Goal: Task Accomplishment & Management: Complete application form

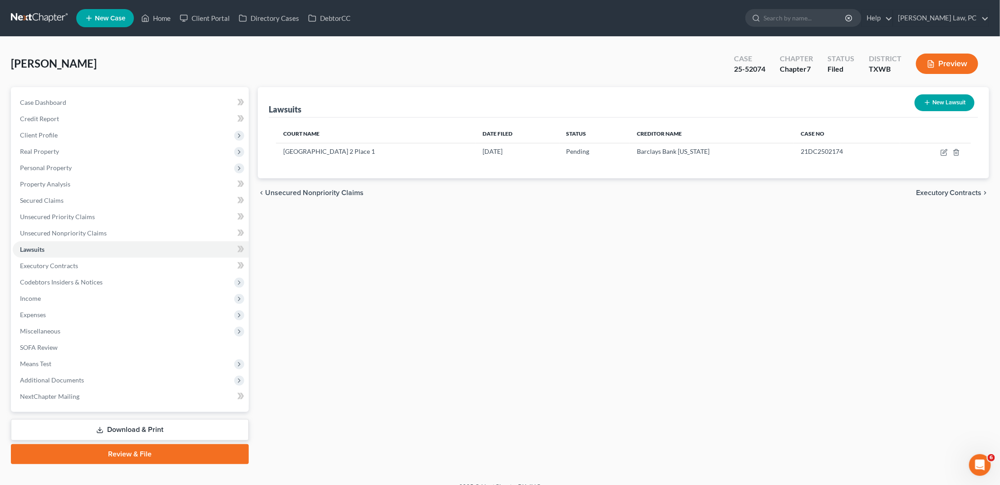
click at [29, 17] on link at bounding box center [40, 18] width 58 height 16
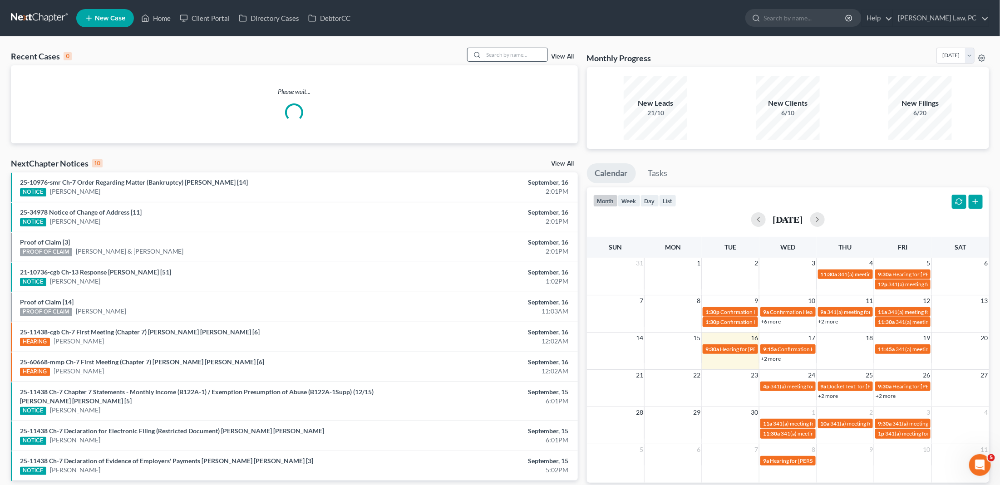
click at [513, 50] on input "search" at bounding box center [516, 54] width 64 height 13
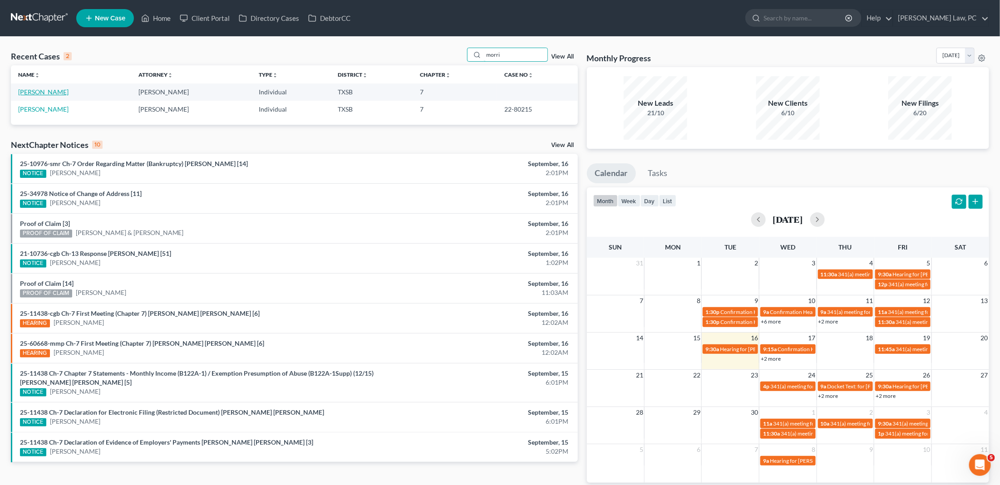
type input "morri"
click at [31, 94] on link "[PERSON_NAME]" at bounding box center [43, 92] width 50 height 8
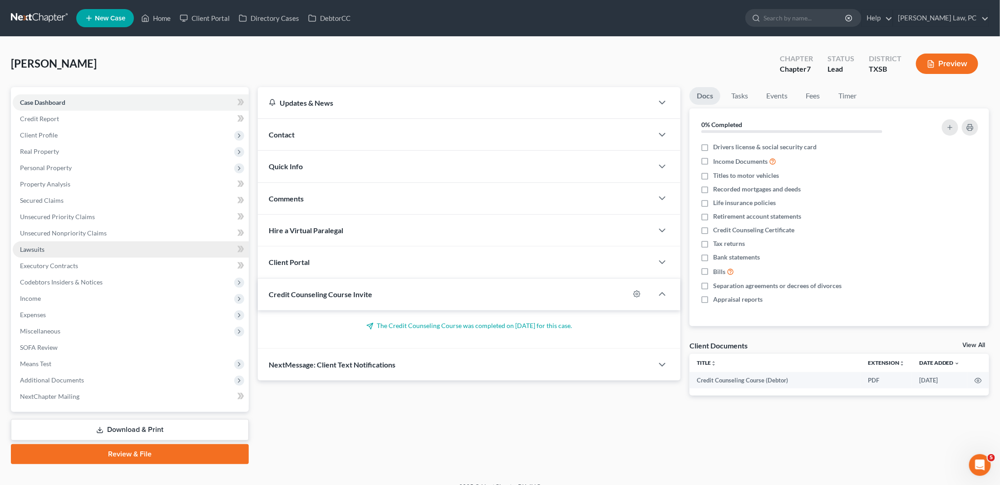
click at [39, 246] on span "Lawsuits" at bounding box center [32, 250] width 25 height 8
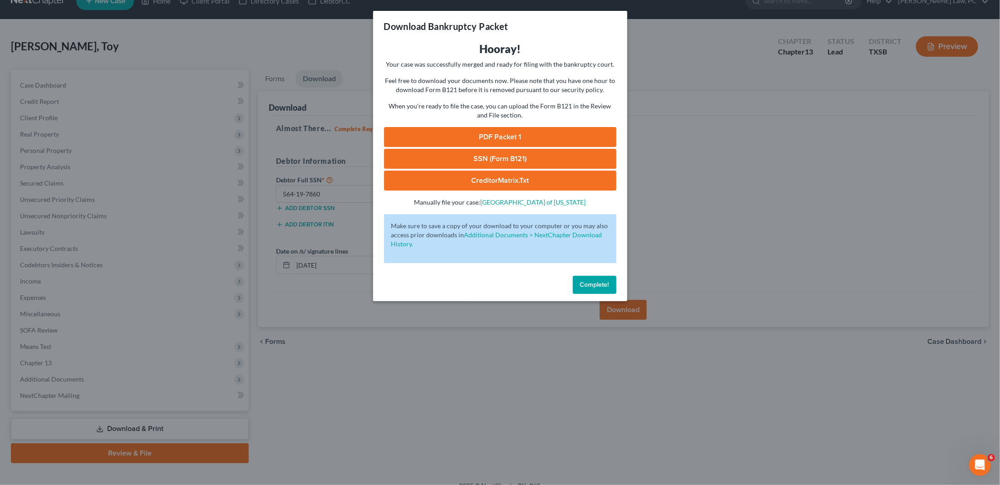
click at [591, 282] on button "Complete!" at bounding box center [595, 285] width 44 height 18
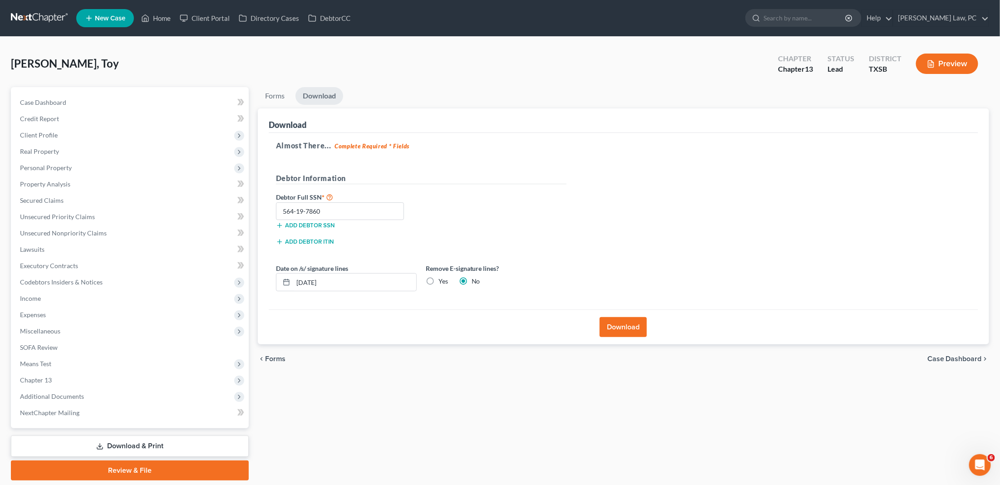
click at [49, 17] on link at bounding box center [40, 18] width 58 height 16
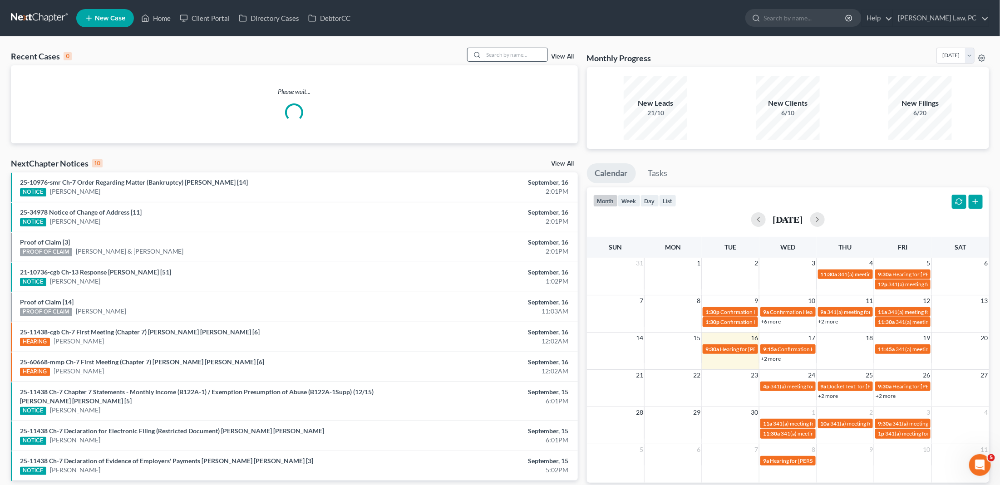
click at [512, 54] on input "search" at bounding box center [516, 54] width 64 height 13
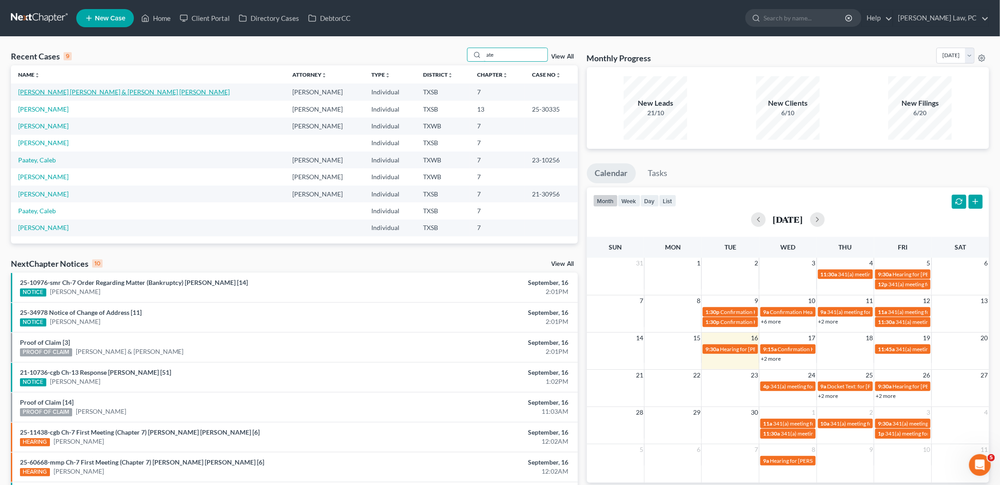
type input "ate"
click at [53, 90] on link "[PERSON_NAME] [PERSON_NAME] & [PERSON_NAME] [PERSON_NAME]" at bounding box center [123, 92] width 211 height 8
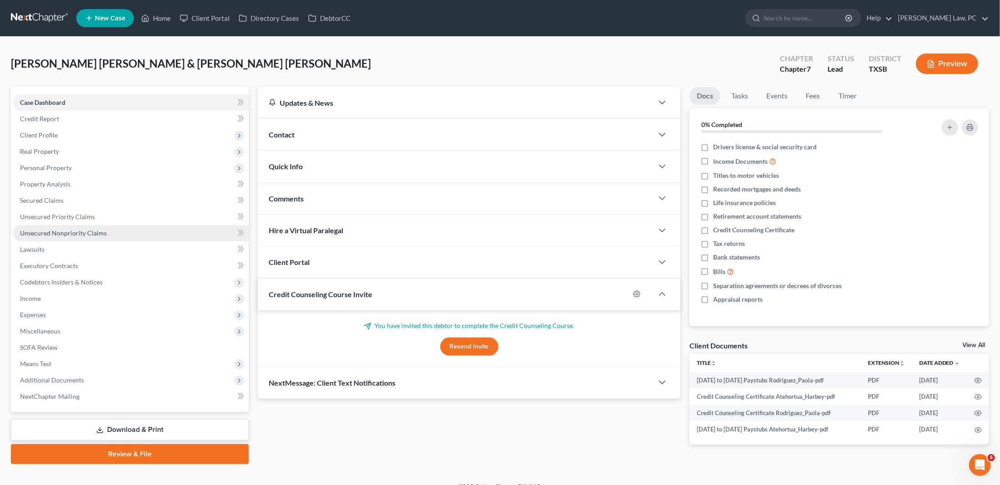
click at [58, 229] on span "Unsecured Nonpriority Claims" at bounding box center [63, 233] width 87 height 8
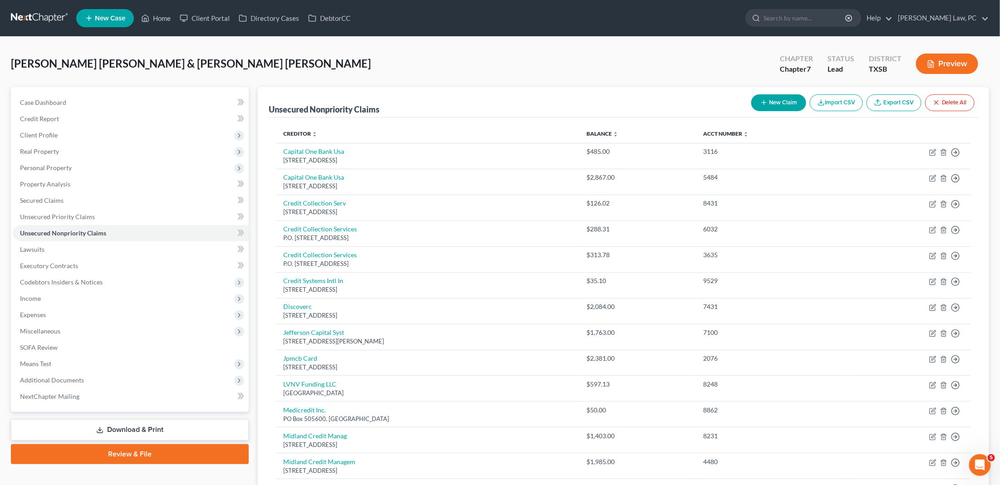
click at [786, 96] on button "New Claim" at bounding box center [778, 102] width 55 height 17
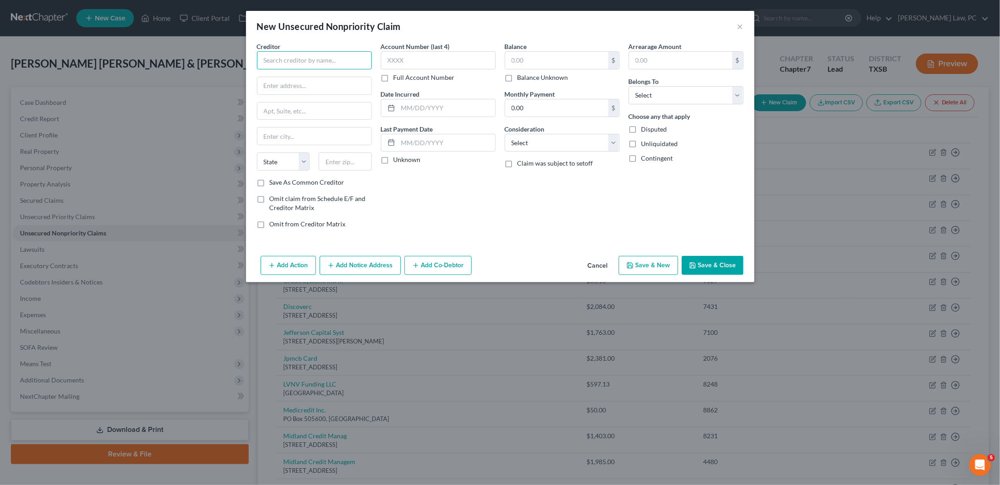
click at [301, 58] on input "text" at bounding box center [314, 60] width 115 height 18
click at [334, 62] on input "Sequium Asset Solutions,LLC" at bounding box center [314, 60] width 115 height 18
type input "Sequium Asset Solutions, LLC"
type input "2700 Cumberland Pkwy SE"
type input "Suite 200"
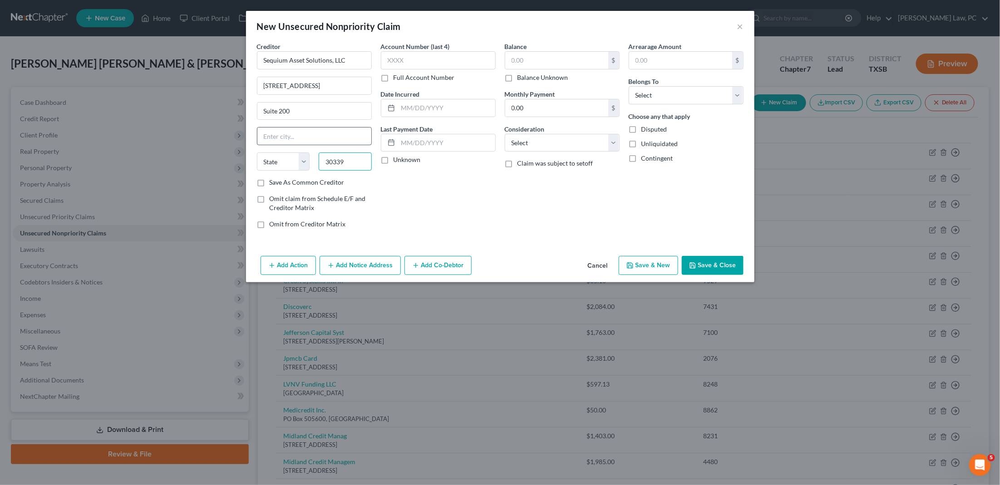
type input "30339"
type input "Atlanta"
select select "10"
type input "7500"
select select "4"
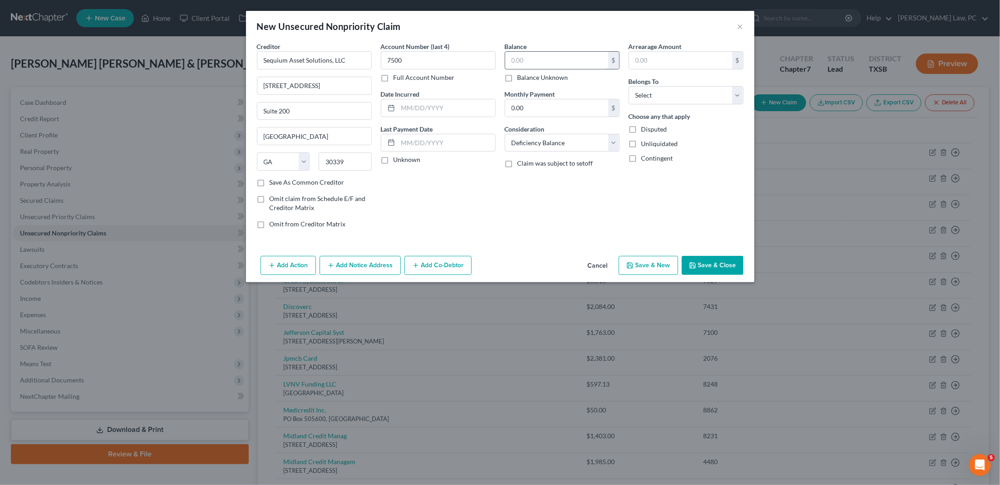
click at [550, 66] on input "text" at bounding box center [556, 60] width 103 height 17
type input "682.27"
select select "1"
click at [421, 107] on input "text" at bounding box center [446, 107] width 97 height 17
type input "04/07/2023"
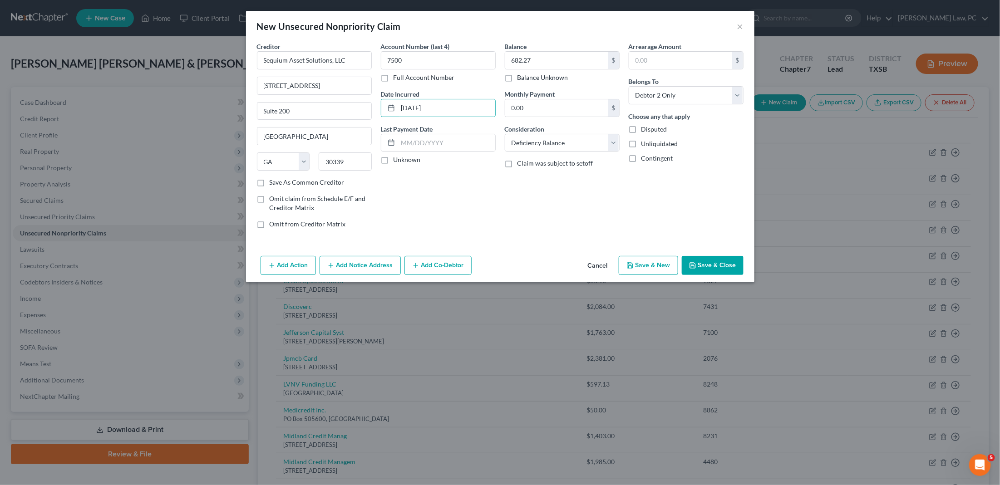
click at [701, 261] on button "Save & Close" at bounding box center [713, 265] width 62 height 19
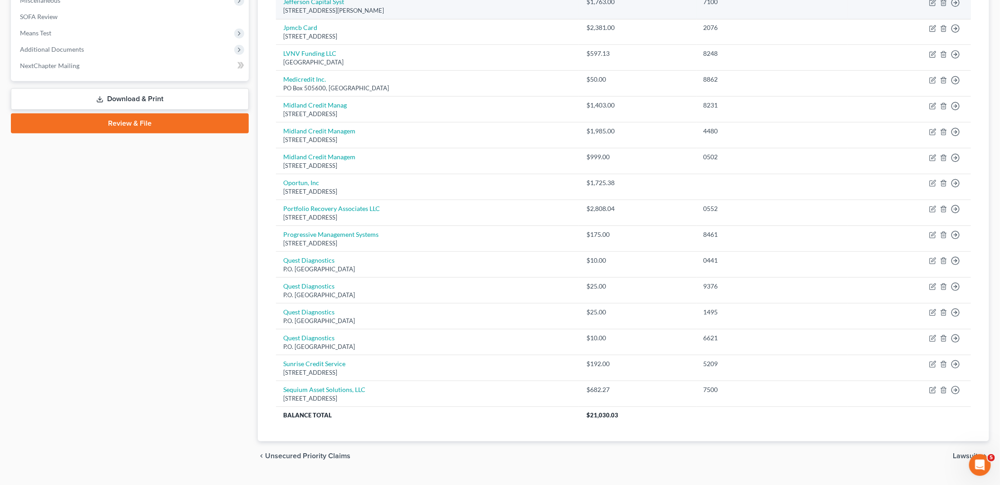
scroll to position [330, 0]
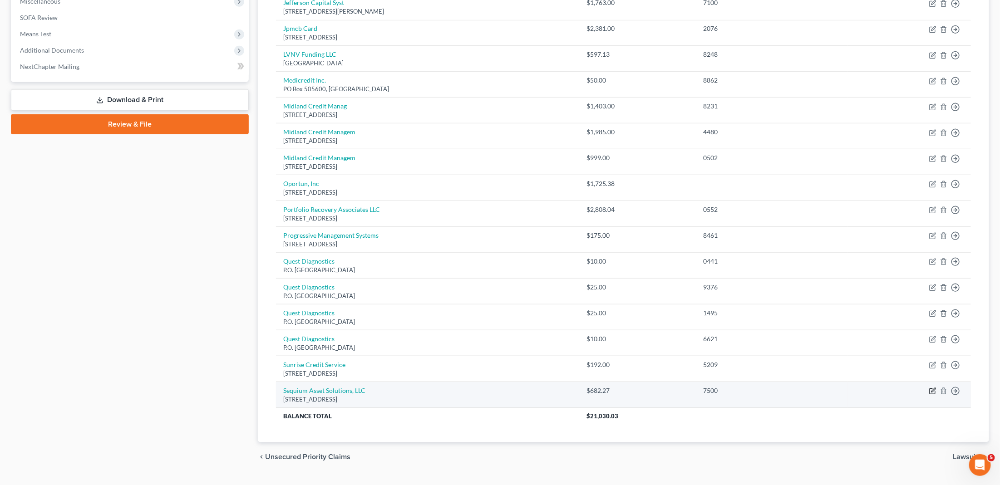
click at [933, 388] on icon "button" at bounding box center [933, 390] width 4 height 4
select select "10"
select select "4"
select select "1"
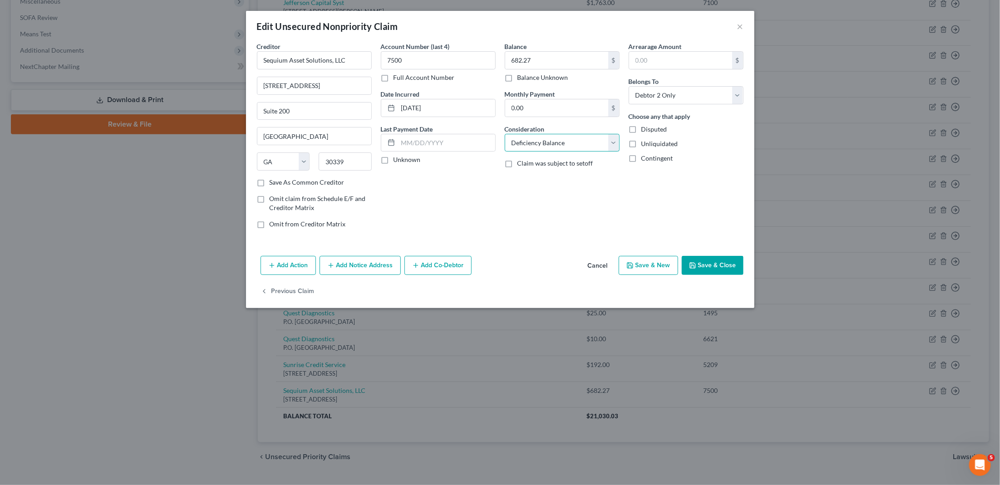
select select "9"
click at [727, 264] on button "Save & Close" at bounding box center [713, 265] width 62 height 19
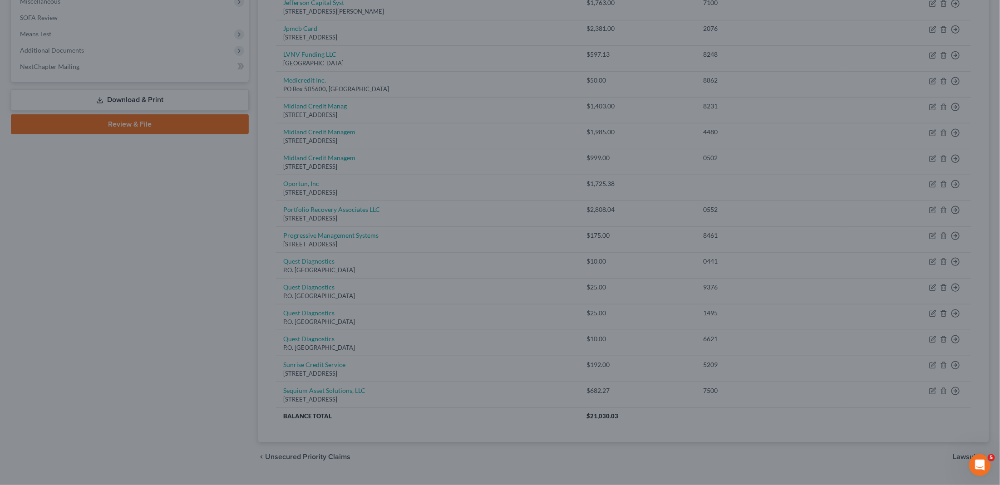
type input "0"
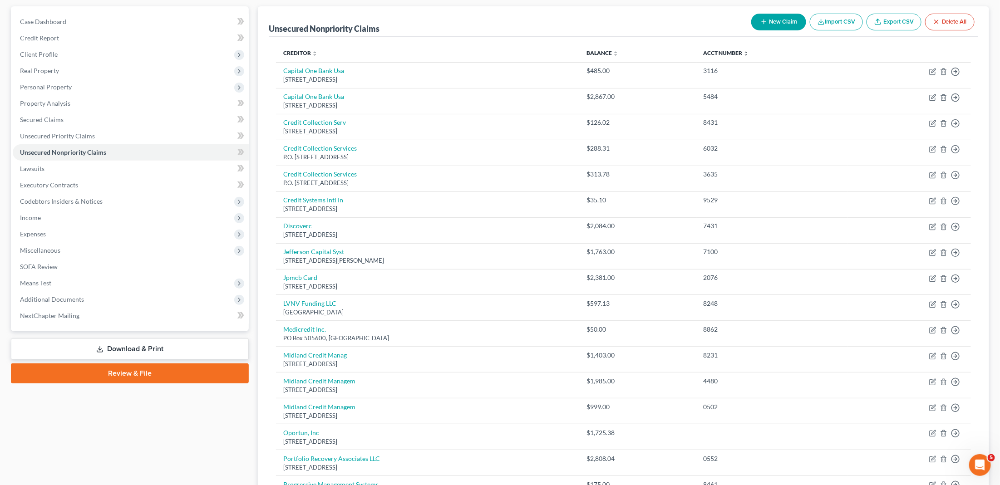
scroll to position [77, 0]
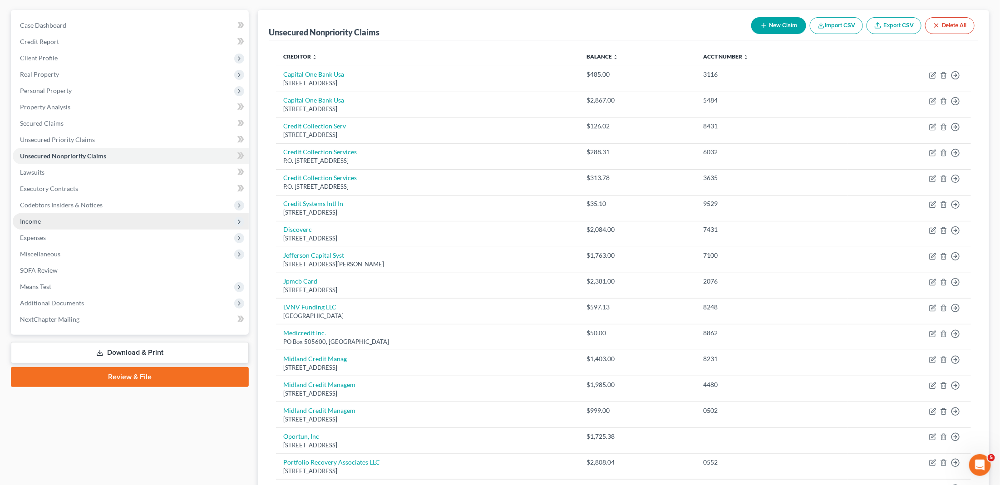
click at [54, 216] on span "Income" at bounding box center [131, 221] width 236 height 16
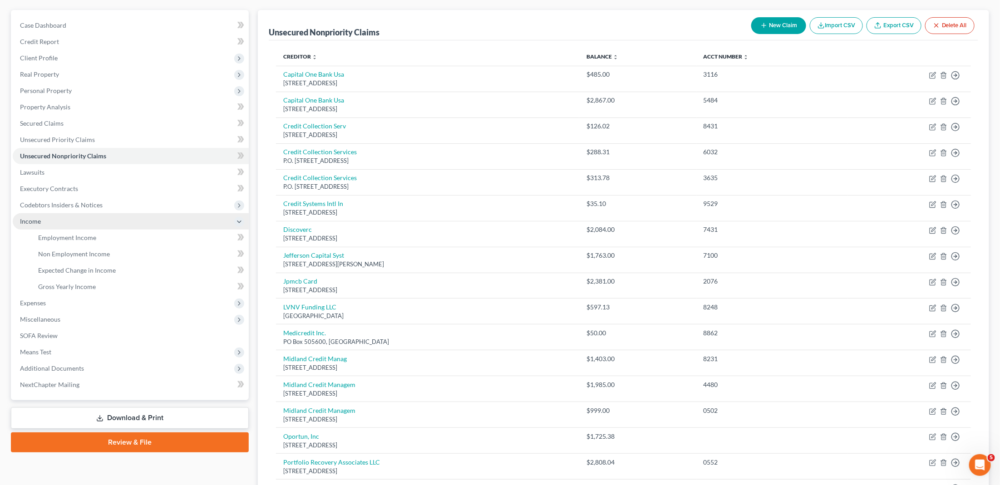
click at [54, 216] on span "Income" at bounding box center [131, 221] width 236 height 16
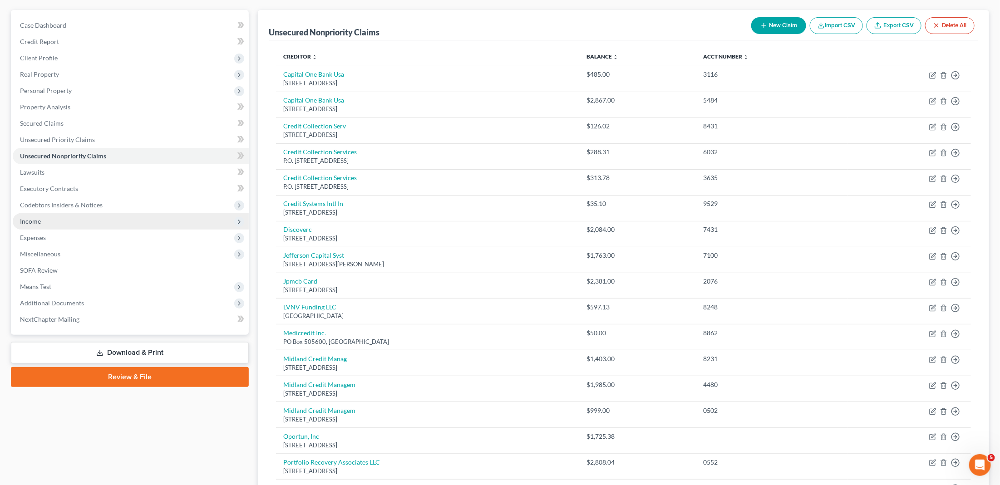
click at [54, 216] on span "Income" at bounding box center [131, 221] width 236 height 16
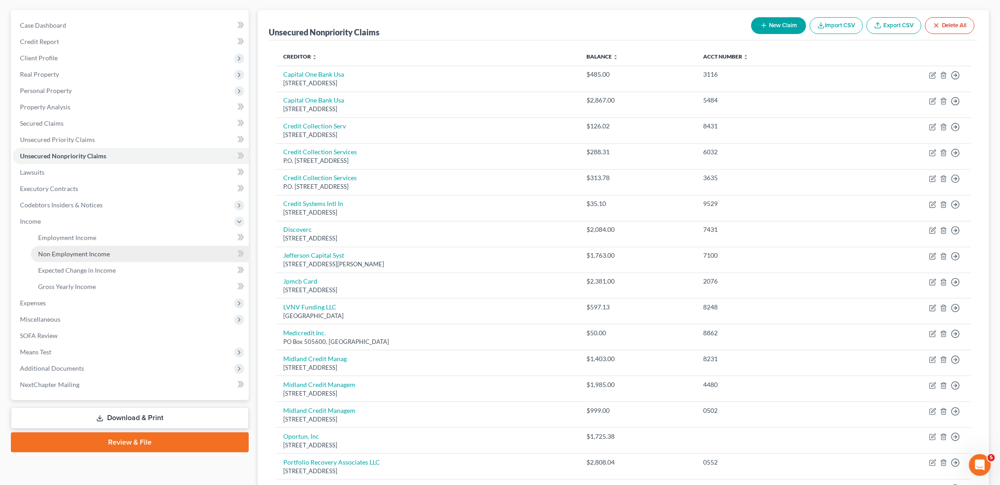
click at [72, 246] on link "Non Employment Income" at bounding box center [140, 254] width 218 height 16
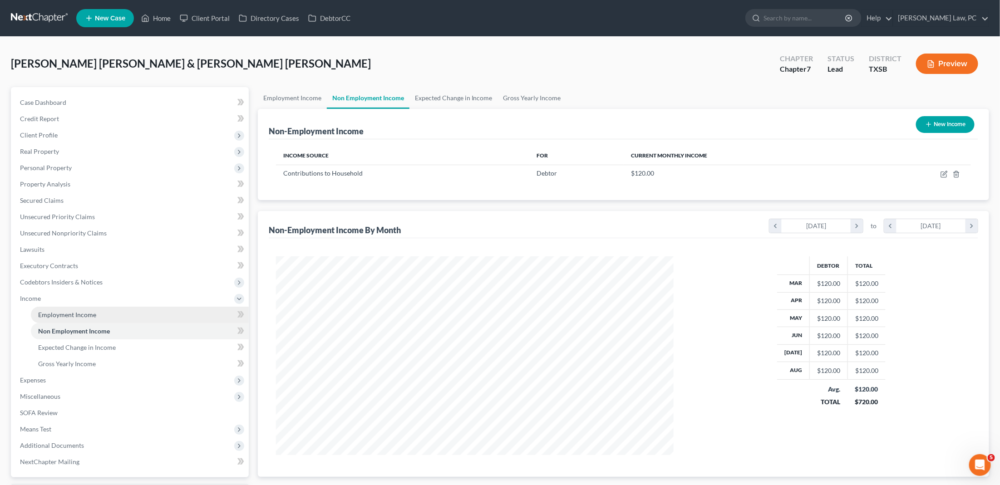
scroll to position [199, 416]
click at [54, 311] on span "Employment Income" at bounding box center [67, 315] width 58 height 8
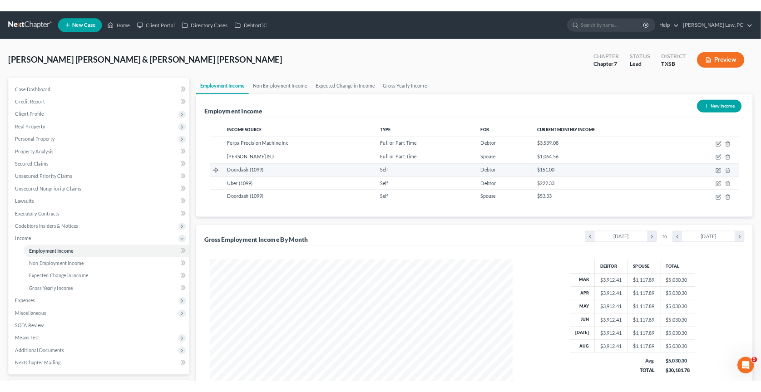
scroll to position [199, 416]
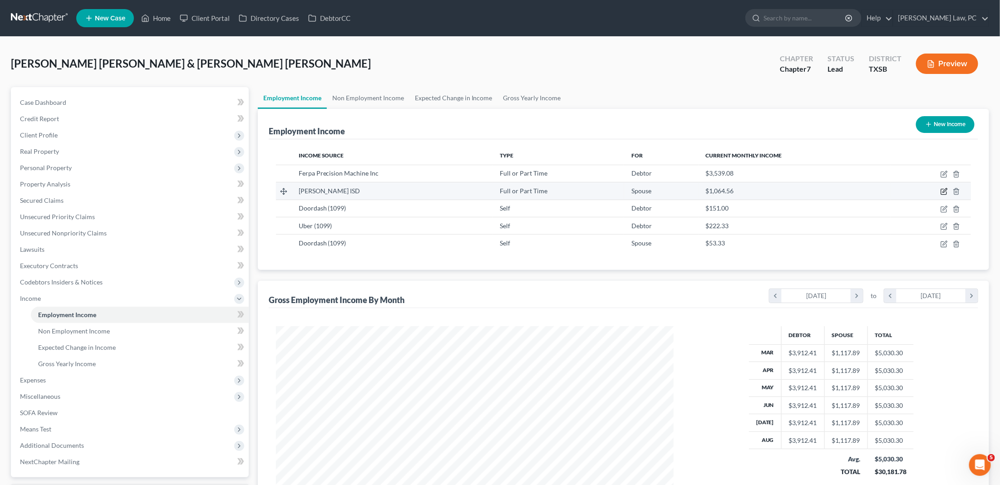
click at [944, 192] on icon "button" at bounding box center [943, 191] width 7 height 7
select select "0"
select select "45"
select select "1"
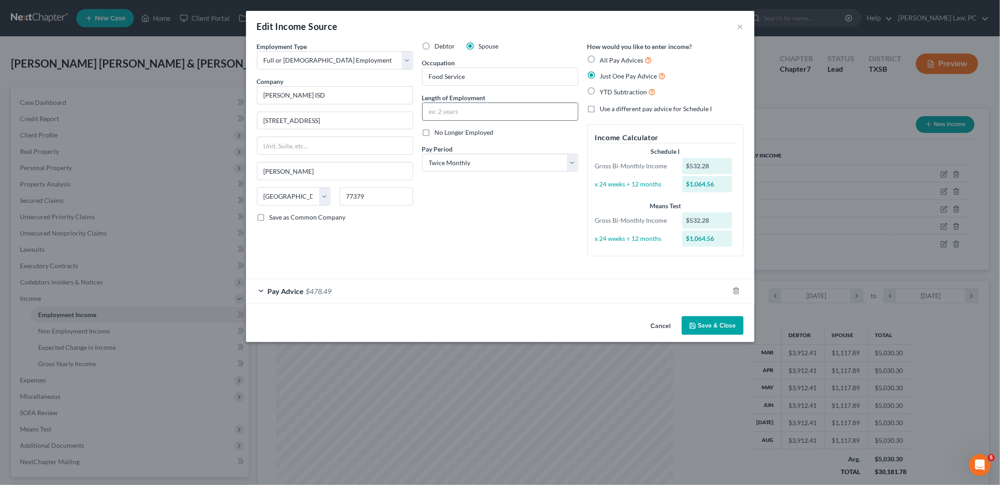
click at [487, 113] on input "text" at bounding box center [500, 111] width 155 height 17
click at [431, 109] on input "One year" at bounding box center [500, 111] width 155 height 17
type input "1 year"
click at [719, 322] on button "Save & Close" at bounding box center [713, 325] width 62 height 19
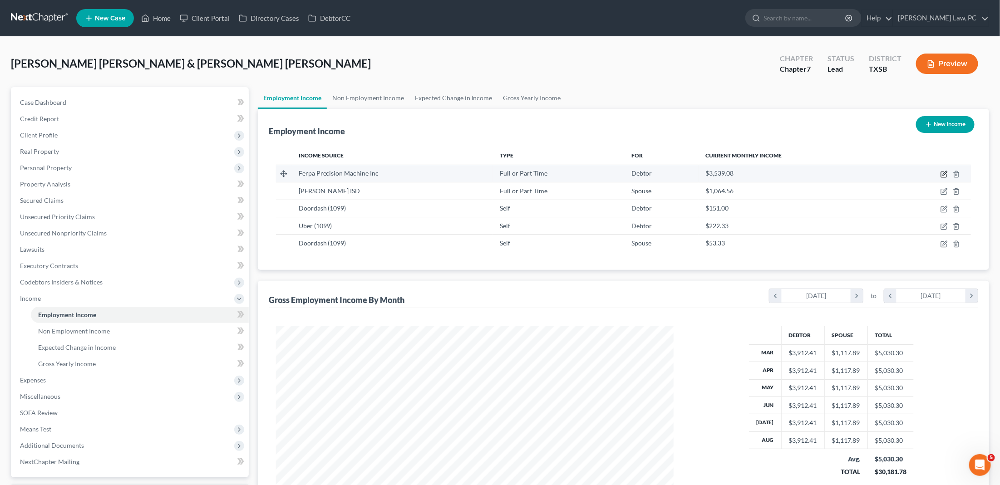
click at [943, 173] on icon "button" at bounding box center [943, 174] width 7 height 7
select select "0"
select select "45"
select select "3"
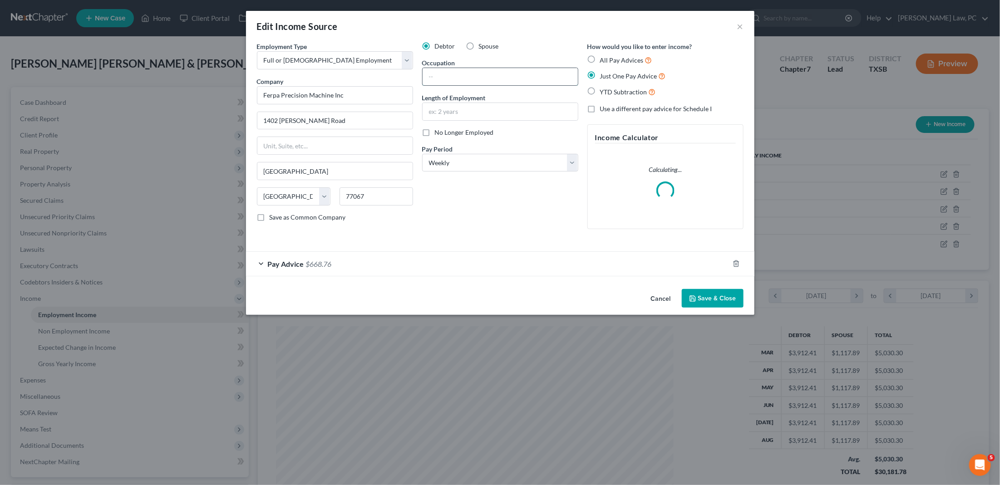
click at [497, 78] on input "text" at bounding box center [500, 76] width 155 height 17
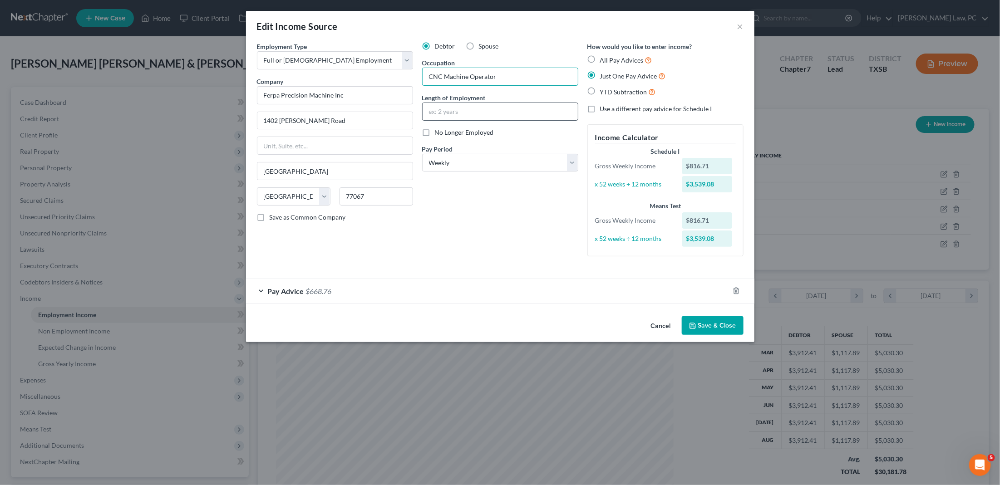
type input "CNC Machine Operator"
click at [500, 105] on input "text" at bounding box center [500, 111] width 155 height 17
click at [707, 323] on button "Save & Close" at bounding box center [713, 325] width 62 height 19
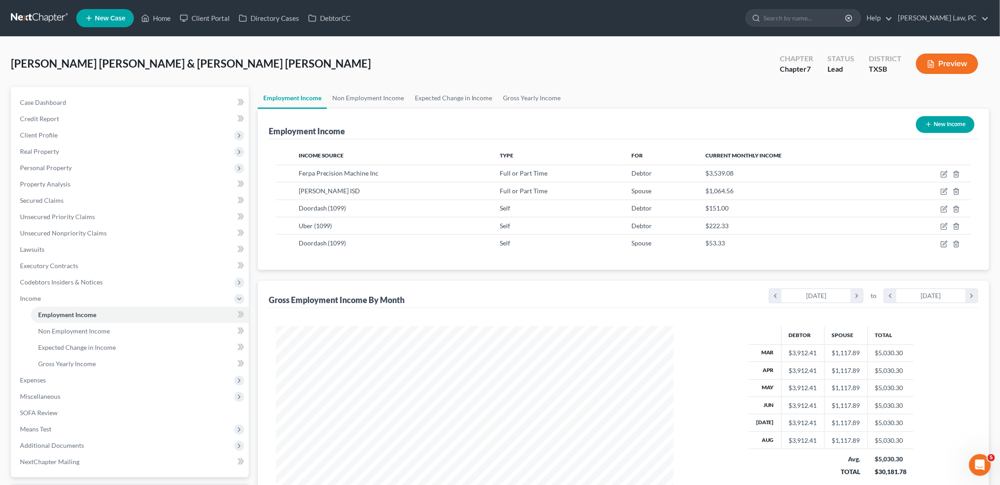
click at [64, 17] on link at bounding box center [40, 18] width 58 height 16
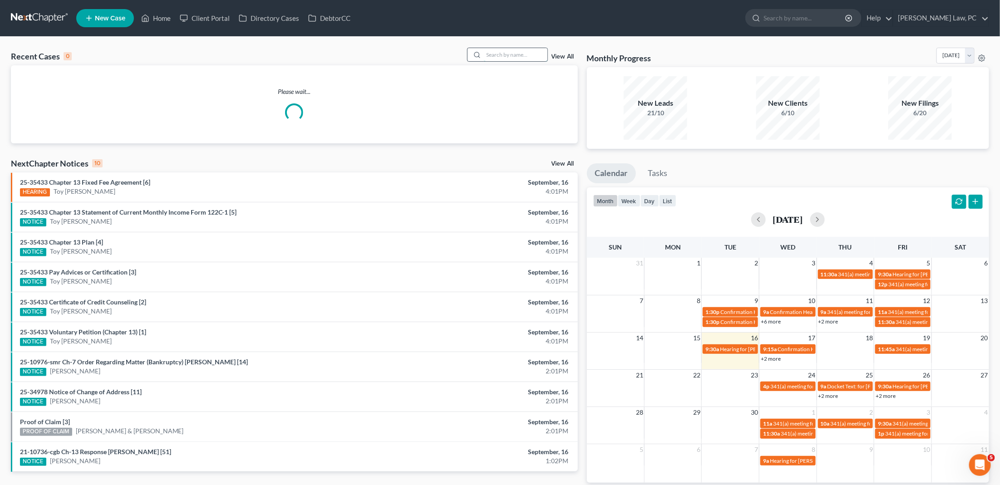
click at [521, 56] on input "search" at bounding box center [516, 54] width 64 height 13
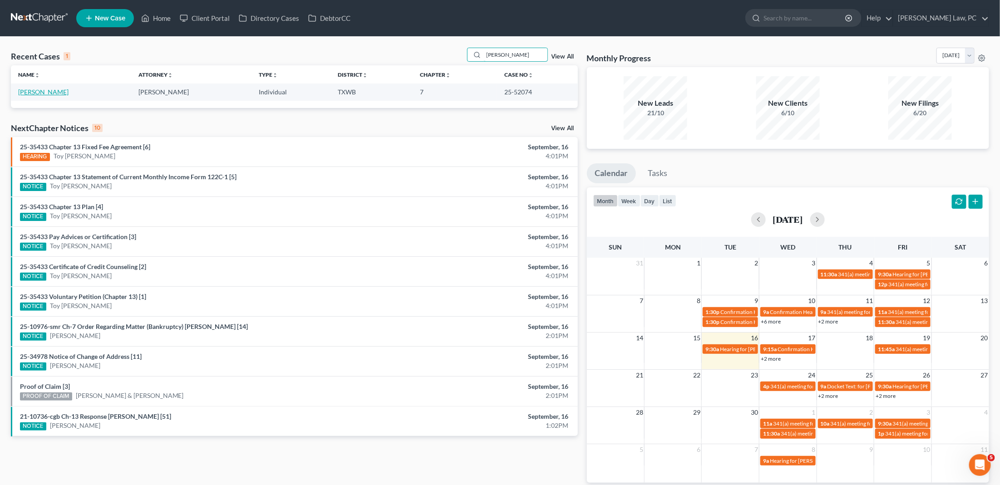
type input "kawamoto"
click at [47, 93] on link "[PERSON_NAME]" at bounding box center [43, 92] width 50 height 8
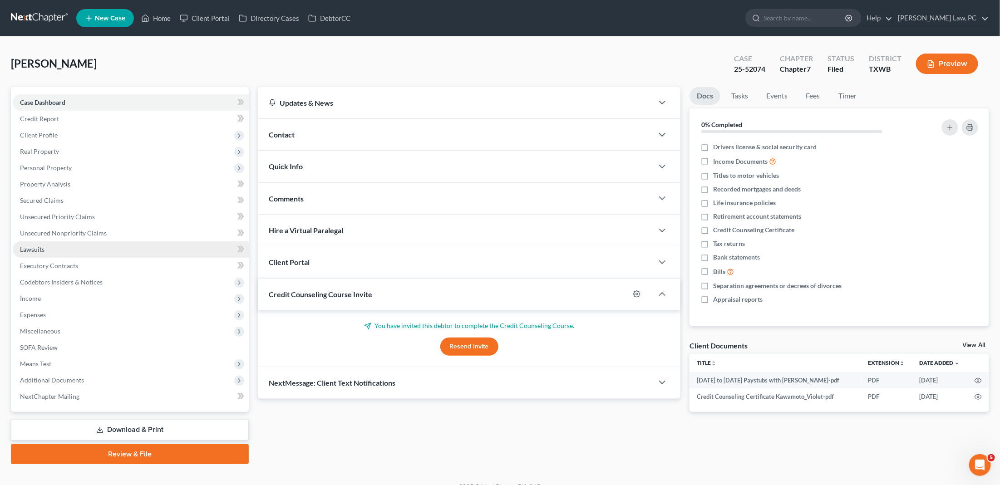
click at [60, 242] on link "Lawsuits" at bounding box center [131, 249] width 236 height 16
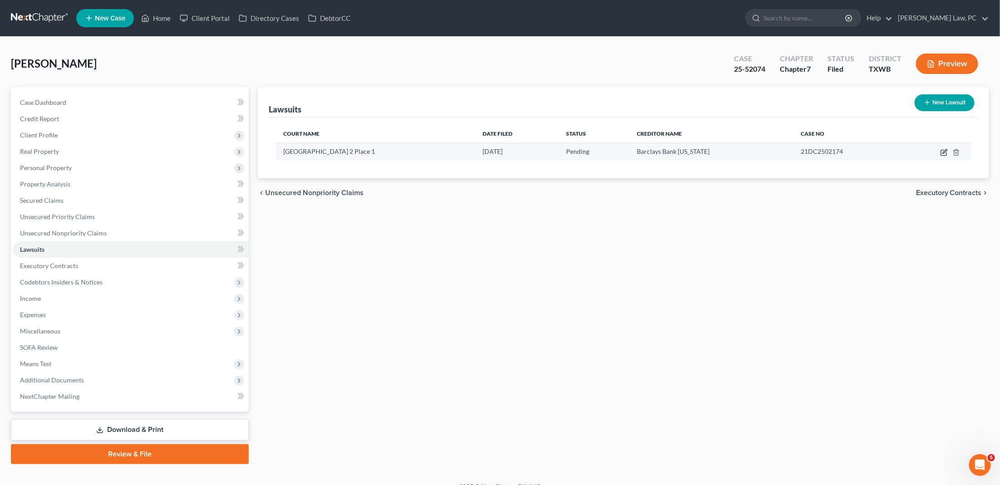
click at [944, 152] on icon "button" at bounding box center [943, 152] width 7 height 7
select select "45"
select select "0"
select select "4"
select select "50"
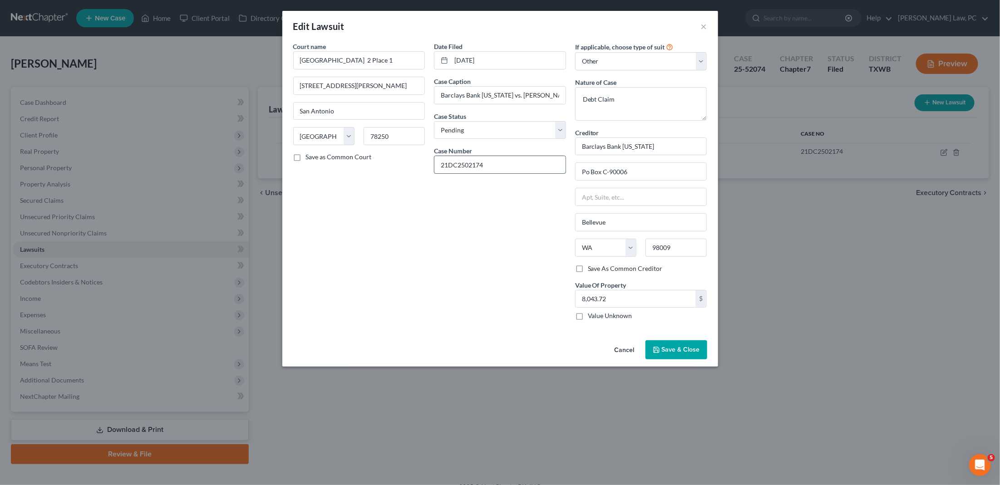
click at [490, 159] on input "21DC2502174" at bounding box center [499, 164] width 131 height 17
click at [703, 25] on button "×" at bounding box center [704, 26] width 6 height 11
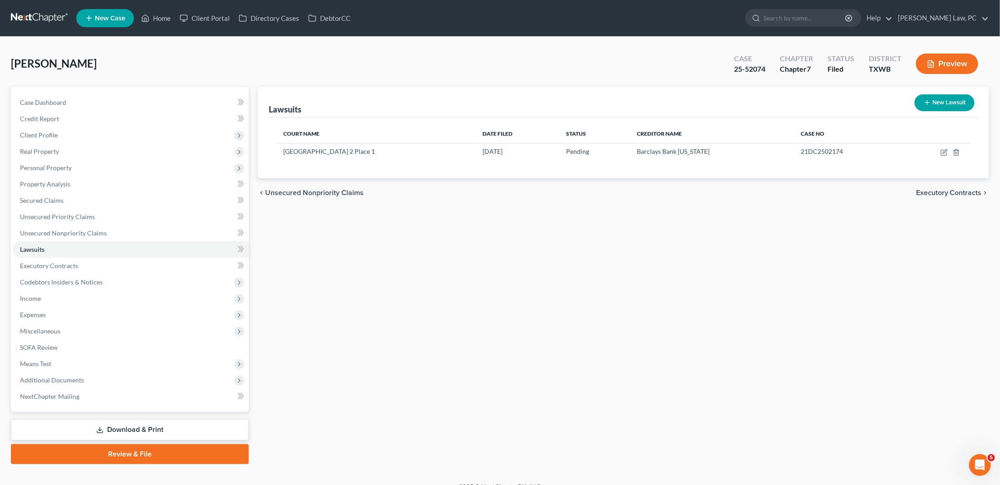
click at [29, 18] on link at bounding box center [40, 18] width 58 height 16
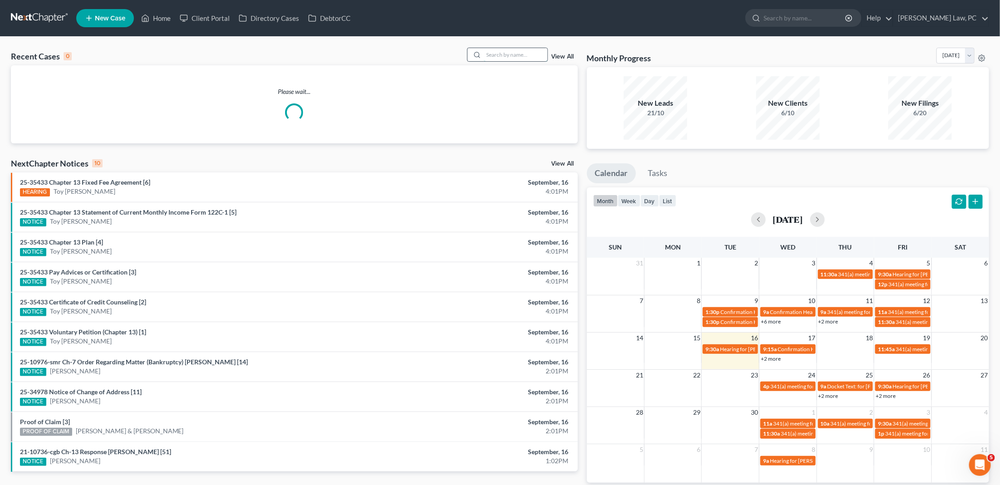
click at [491, 56] on input "search" at bounding box center [516, 54] width 64 height 13
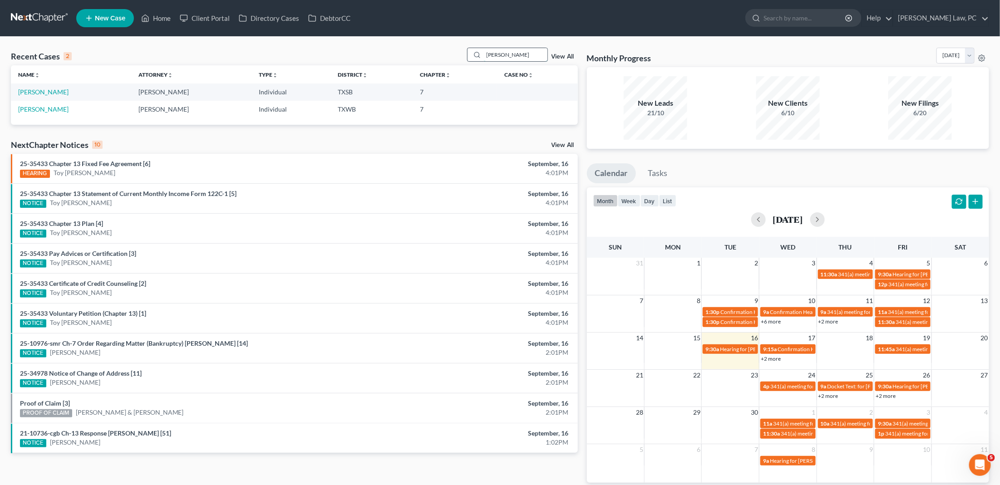
type input "[PERSON_NAME]"
drag, startPoint x: 491, startPoint y: 56, endPoint x: 41, endPoint y: 92, distance: 451.2
click at [41, 92] on link "[PERSON_NAME]" at bounding box center [43, 92] width 50 height 8
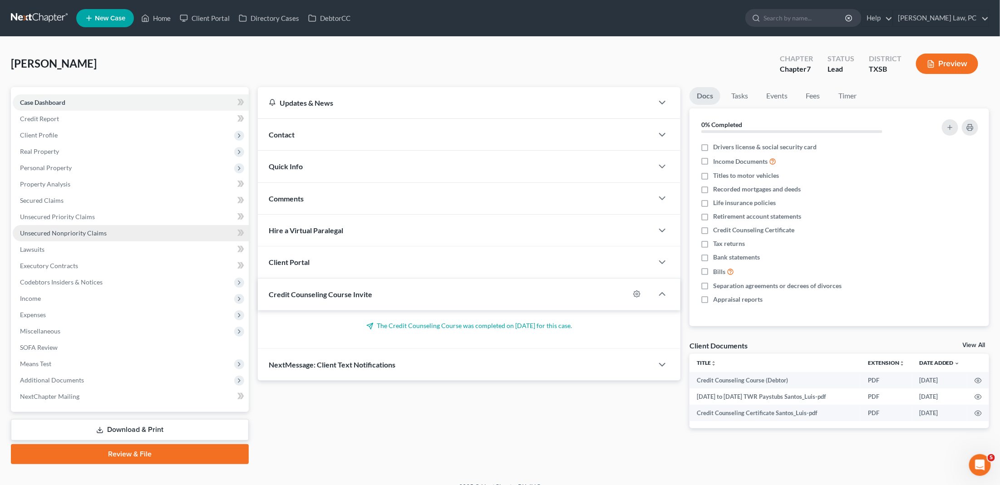
click at [77, 232] on link "Unsecured Nonpriority Claims" at bounding box center [131, 233] width 236 height 16
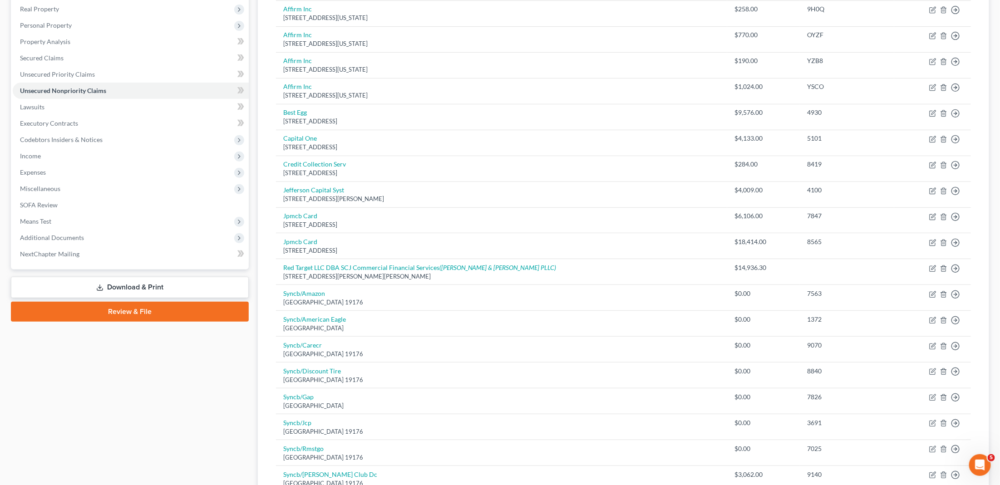
scroll to position [122, 0]
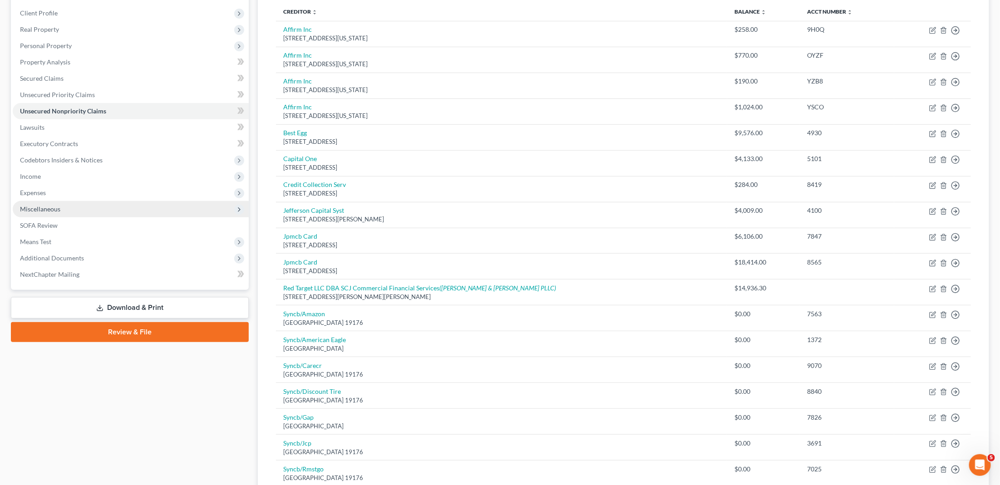
click at [58, 205] on span "Miscellaneous" at bounding box center [40, 209] width 40 height 8
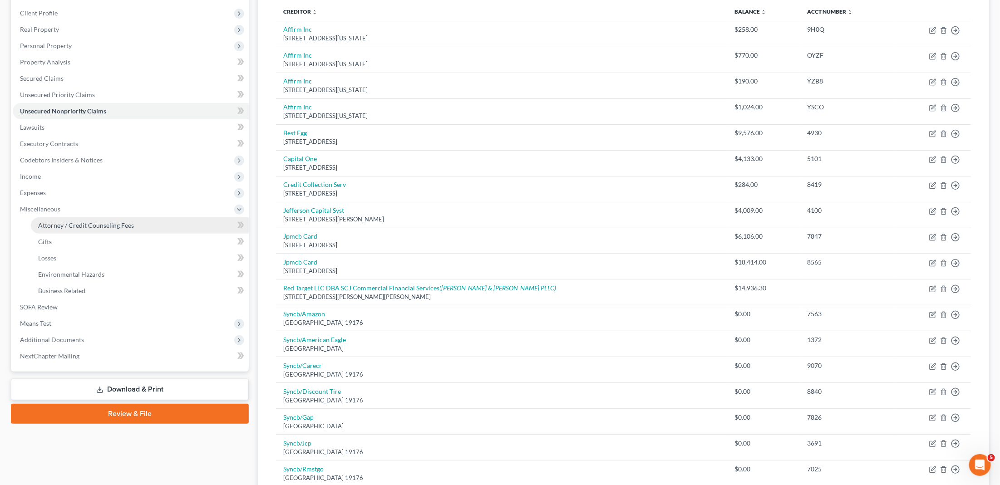
click at [70, 221] on span "Attorney / Credit Counseling Fees" at bounding box center [86, 225] width 96 height 8
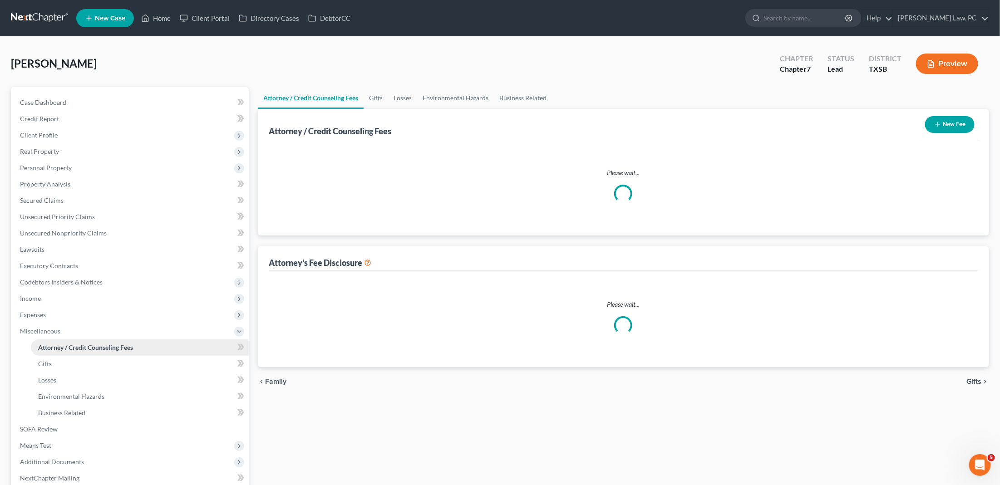
select select "4"
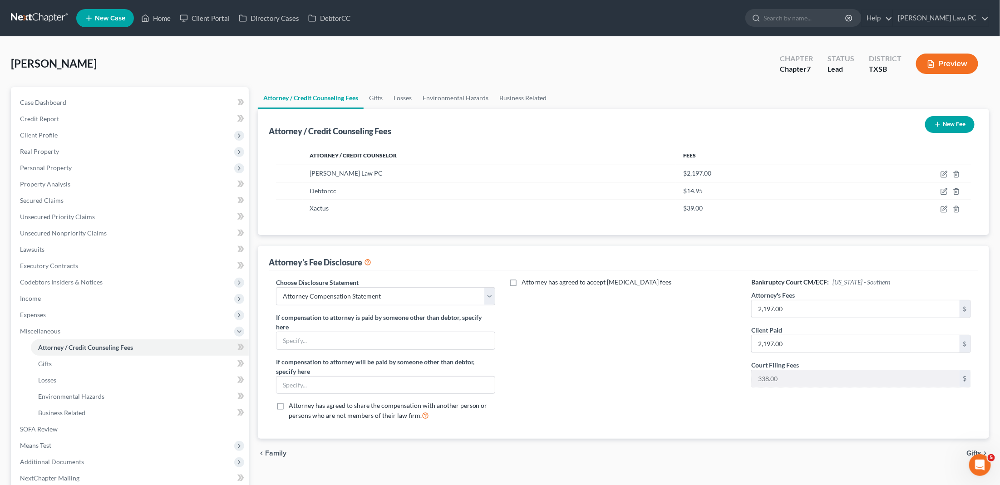
click at [943, 126] on button "New Fee" at bounding box center [949, 124] width 49 height 17
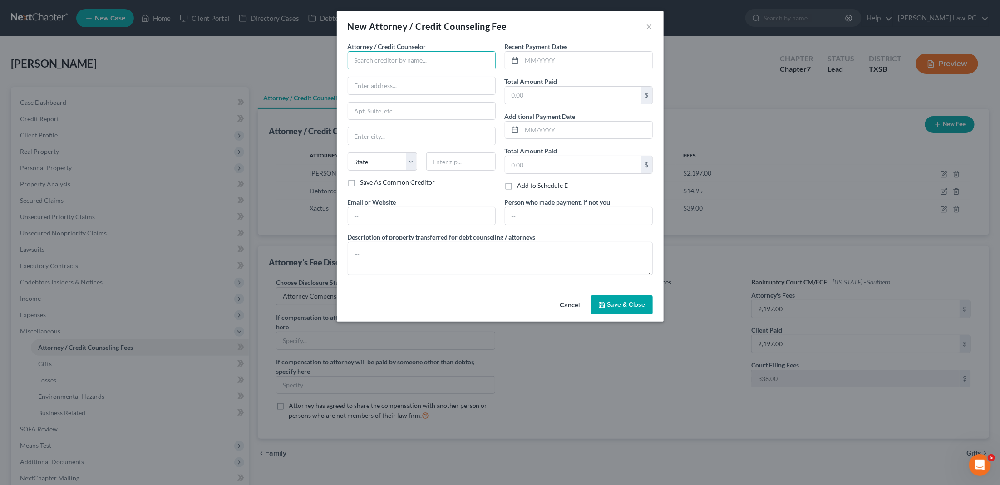
click at [433, 66] on input "text" at bounding box center [422, 60] width 148 height 18
click at [380, 61] on input "Guardian Group" at bounding box center [422, 60] width 148 height 18
type input "Guardian Litigation Group"
type input "17850 Fitch"
type input "92614"
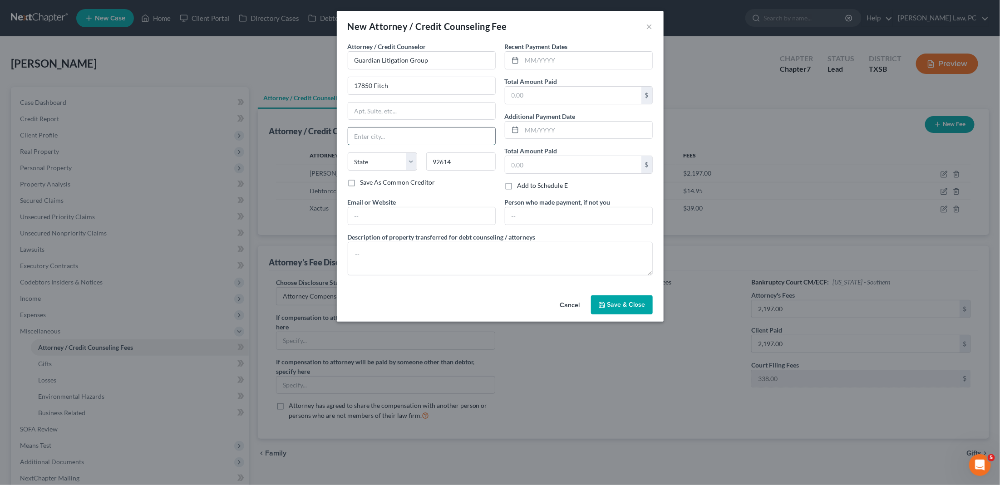
type input "Irvine"
select select "4"
click at [548, 96] on input "text" at bounding box center [573, 95] width 136 height 17
type input "6"
click at [537, 56] on input "text" at bounding box center [587, 60] width 130 height 17
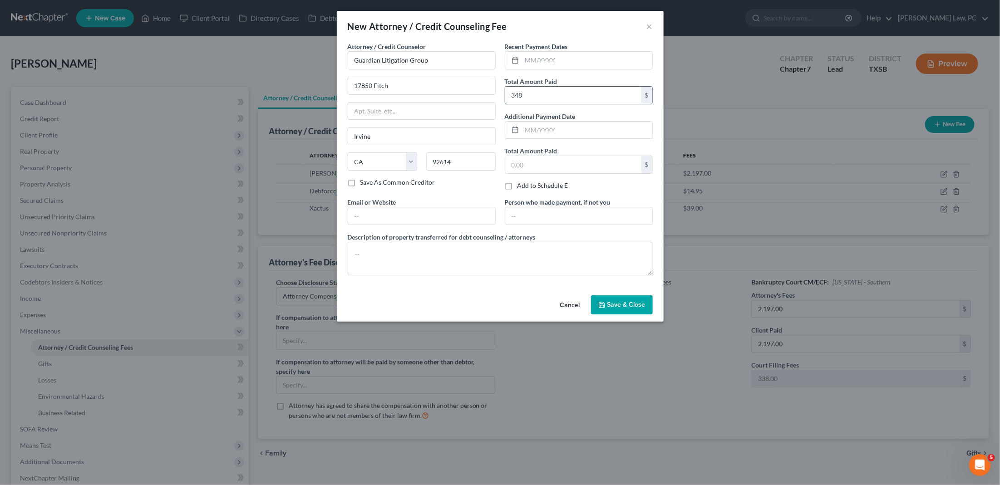
drag, startPoint x: 536, startPoint y: 92, endPoint x: 510, endPoint y: 91, distance: 26.3
click at [510, 91] on input "348" at bounding box center [573, 95] width 136 height 17
type input "696"
click at [535, 156] on input "text" at bounding box center [573, 164] width 136 height 17
type input "696"
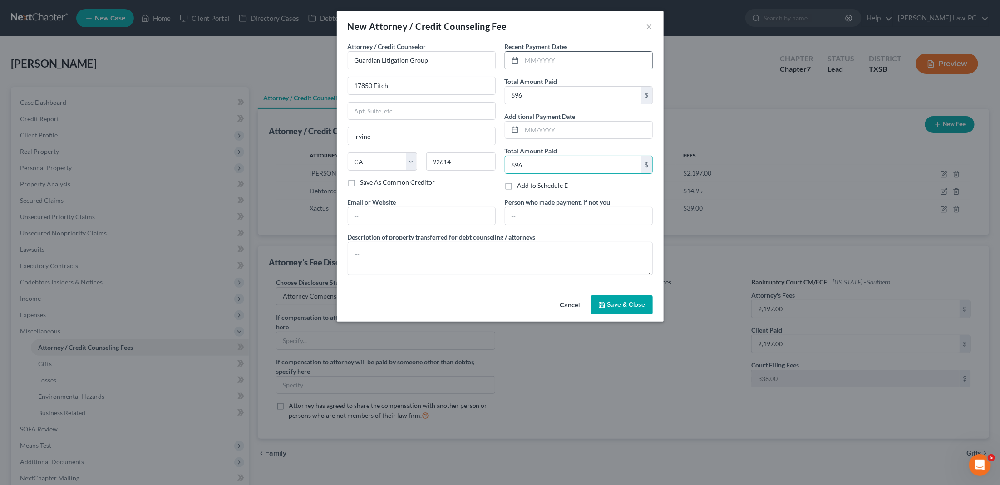
click at [559, 63] on input "text" at bounding box center [587, 60] width 130 height 17
type input "04/2025"
click at [533, 132] on input "text" at bounding box center [587, 130] width 130 height 17
type input "03/2025"
click at [492, 256] on textarea at bounding box center [500, 259] width 305 height 34
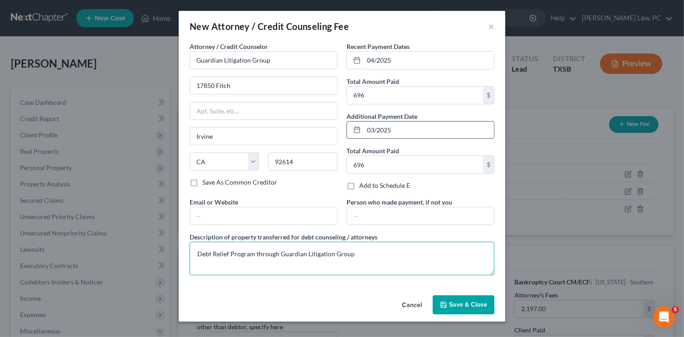
type textarea "Debt Relief Program through Guardian Litigation Group"
drag, startPoint x: 398, startPoint y: 128, endPoint x: 365, endPoint y: 123, distance: 32.7
click at [365, 123] on input "03/2025" at bounding box center [429, 130] width 130 height 17
click at [323, 185] on div "Attorney / Credit Counselor * Guardian Litigation Group 17850 Fitch Irvine Stat…" at bounding box center [263, 120] width 157 height 156
click at [461, 301] on span "Save & Close" at bounding box center [468, 305] width 38 height 8
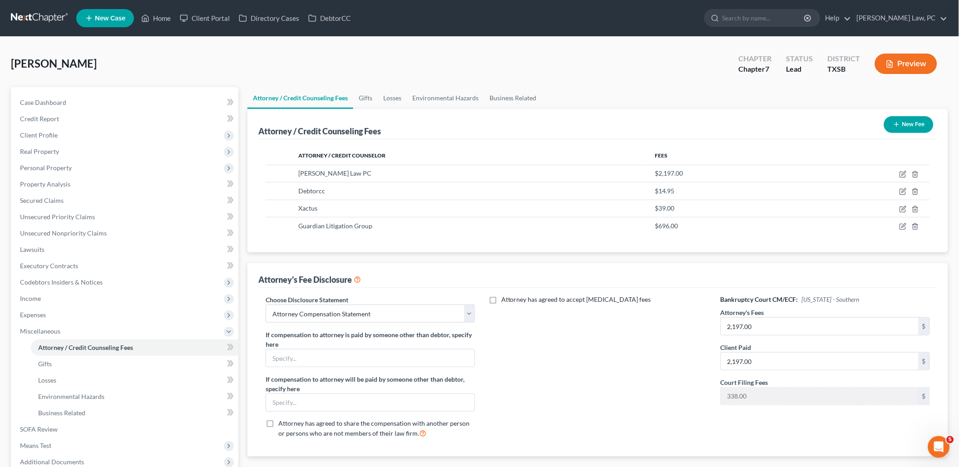
click at [45, 12] on link at bounding box center [40, 18] width 58 height 16
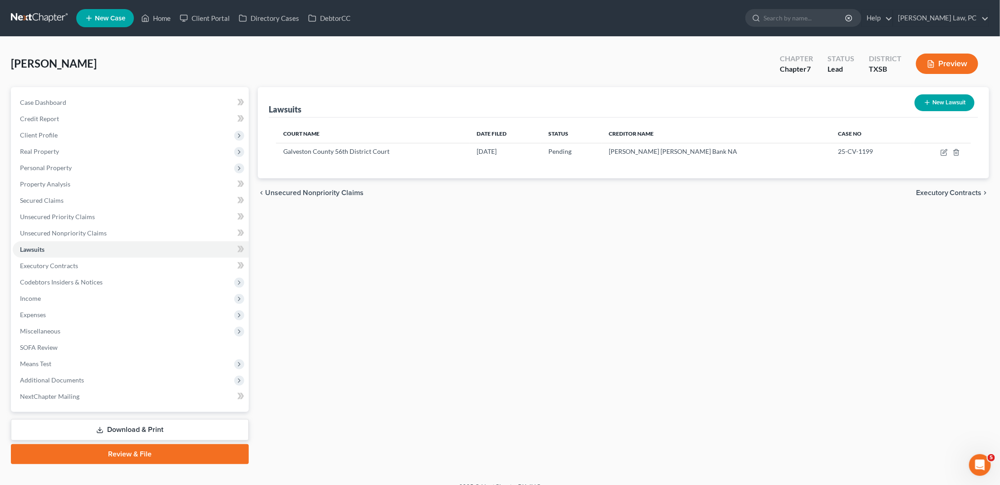
click at [44, 18] on link at bounding box center [40, 18] width 58 height 16
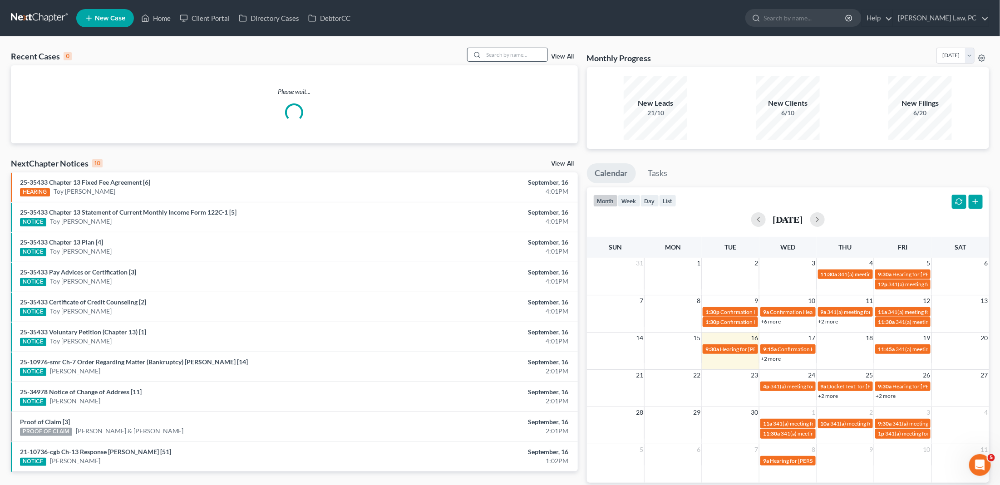
click at [497, 53] on input "search" at bounding box center [516, 54] width 64 height 13
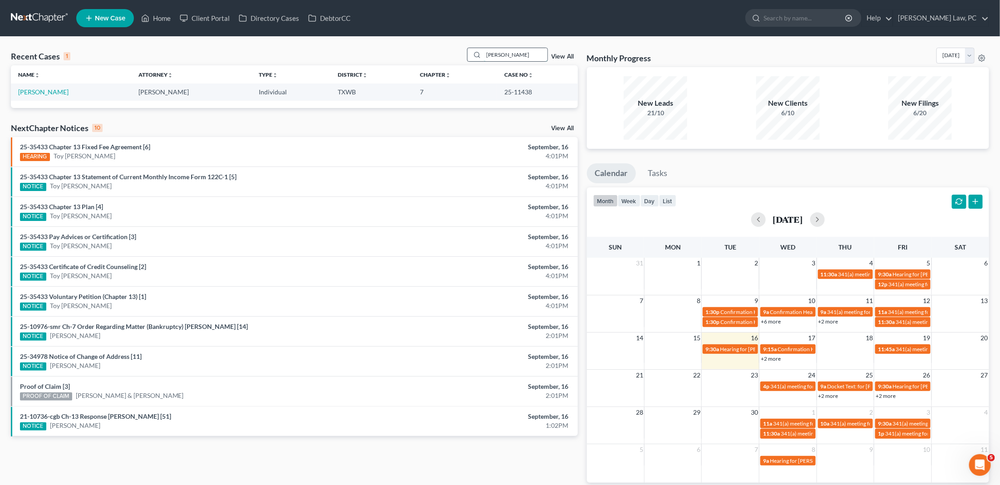
type input "[PERSON_NAME]"
drag, startPoint x: 497, startPoint y: 53, endPoint x: 47, endPoint y: 92, distance: 452.4
click at [47, 92] on link "[PERSON_NAME]" at bounding box center [43, 92] width 50 height 8
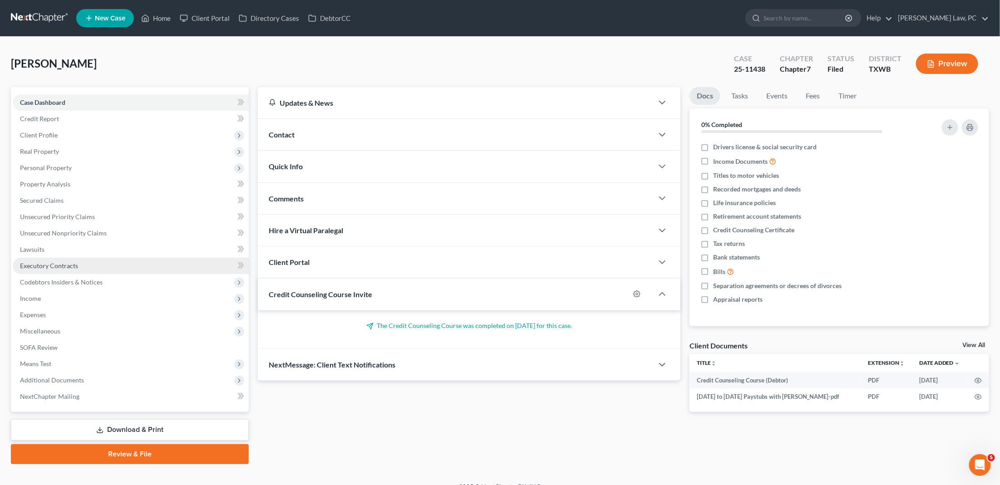
click at [55, 262] on span "Executory Contracts" at bounding box center [49, 266] width 58 height 8
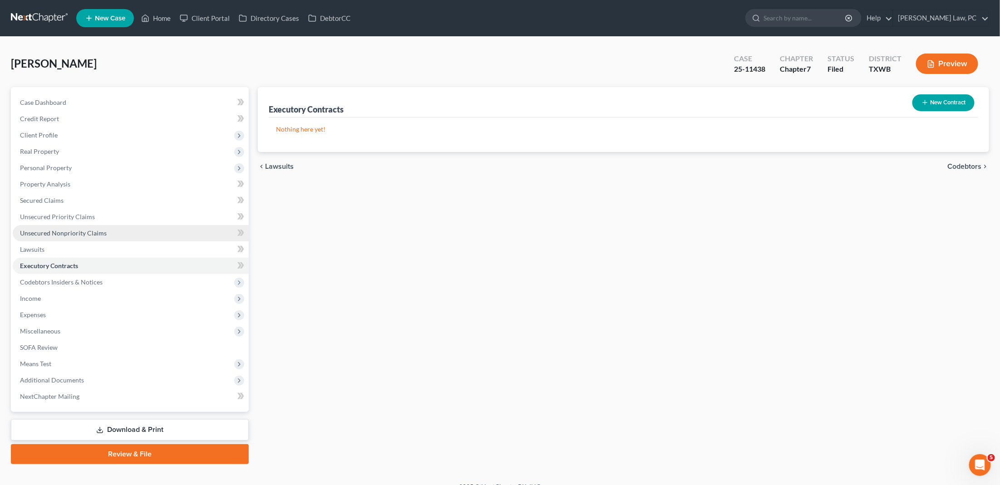
click at [49, 231] on span "Unsecured Nonpriority Claims" at bounding box center [63, 233] width 87 height 8
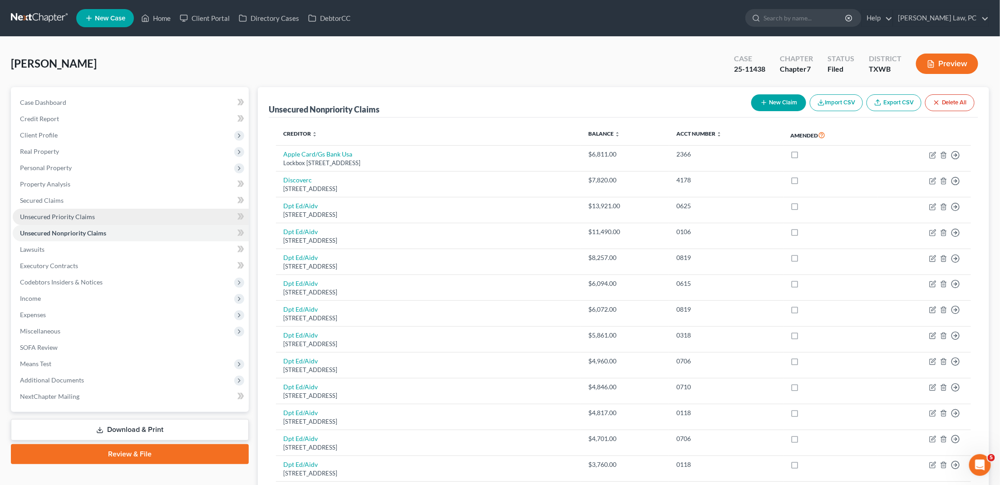
click at [52, 214] on span "Unsecured Priority Claims" at bounding box center [57, 217] width 75 height 8
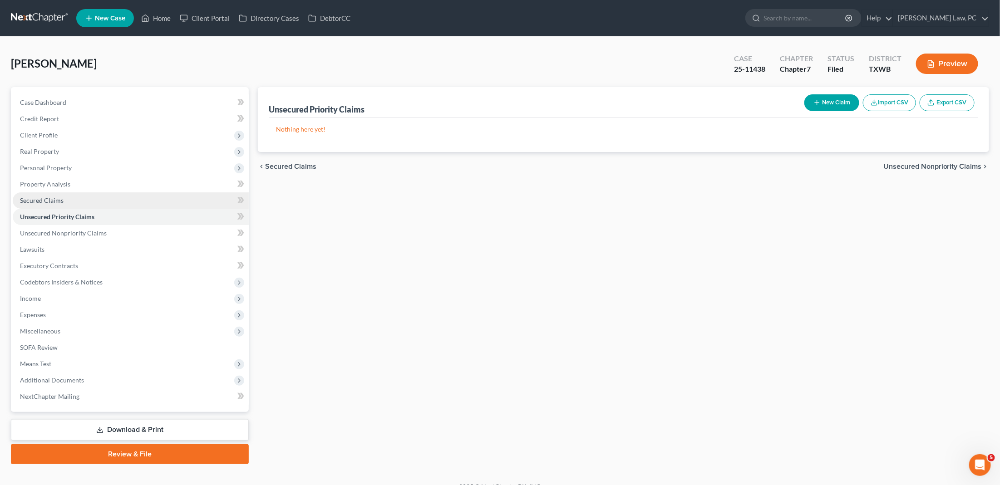
click at [44, 197] on span "Secured Claims" at bounding box center [42, 201] width 44 height 8
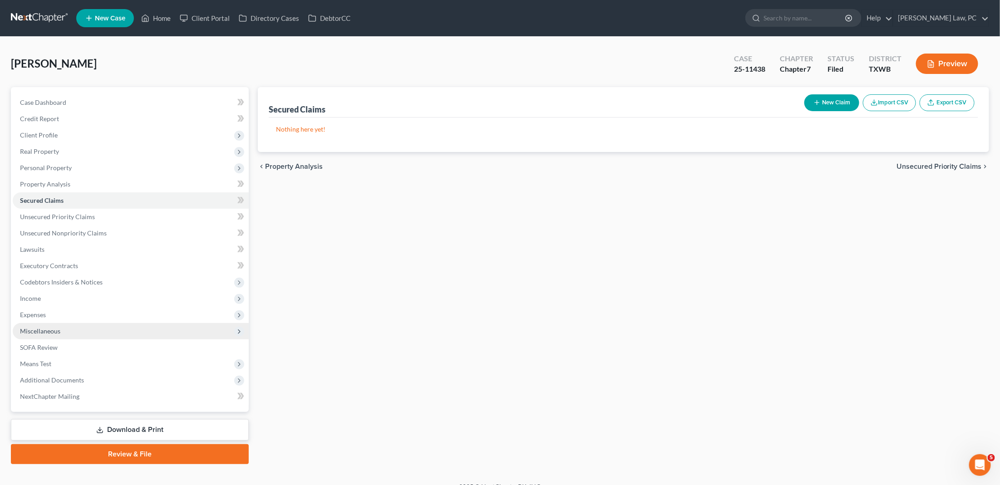
click at [50, 327] on span "Miscellaneous" at bounding box center [40, 331] width 40 height 8
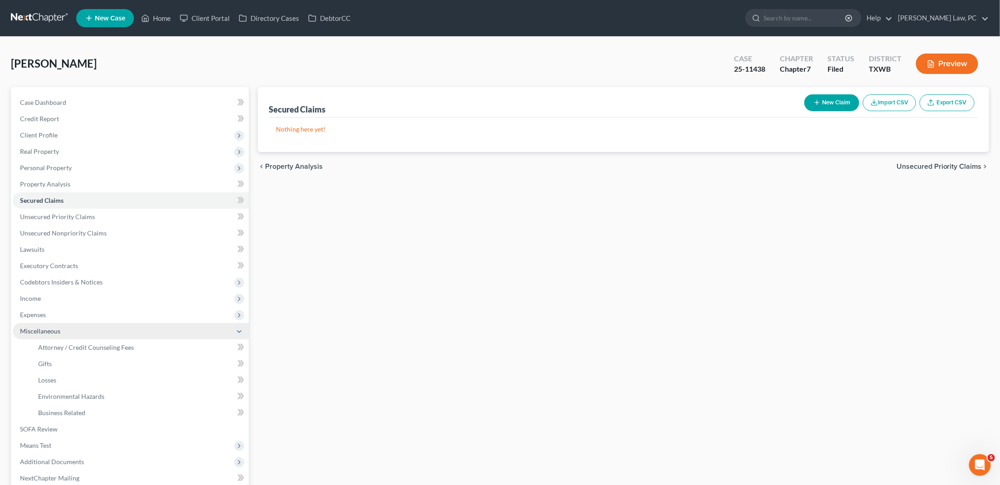
click at [67, 323] on span "Miscellaneous" at bounding box center [131, 331] width 236 height 16
